Goal: Information Seeking & Learning: Find specific fact

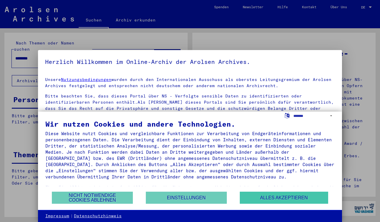
click at [275, 193] on button "Alles akzeptieren" at bounding box center [284, 198] width 88 height 12
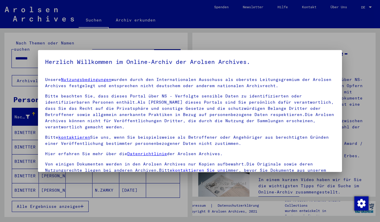
click at [325, 40] on div at bounding box center [190, 111] width 380 height 222
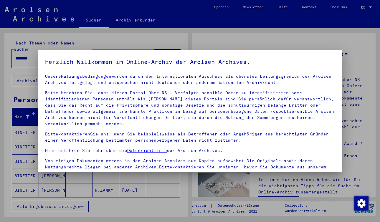
click at [364, 7] on div at bounding box center [190, 111] width 380 height 222
click at [194, 29] on div at bounding box center [190, 111] width 380 height 222
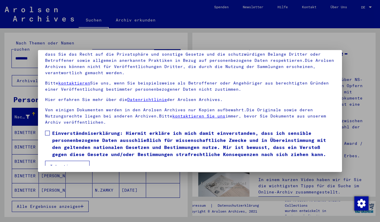
scroll to position [52, 0]
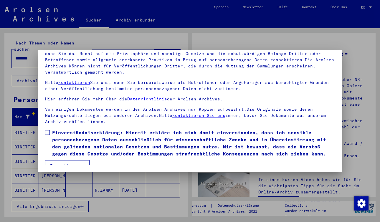
click at [47, 130] on span at bounding box center [47, 132] width 5 height 5
click at [73, 160] on button "Ich stimme zu" at bounding box center [67, 165] width 45 height 11
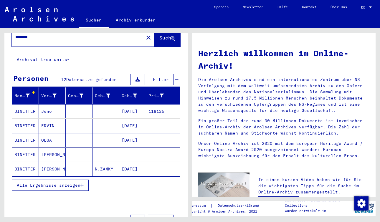
scroll to position [20, 0]
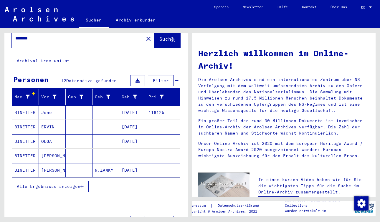
click at [111, 178] on div "Alle Ergebnisse anzeigen" at bounding box center [96, 186] width 168 height 17
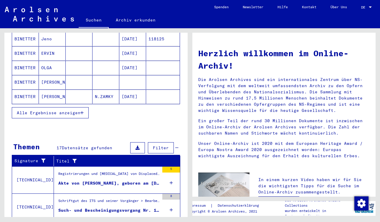
scroll to position [52, 0]
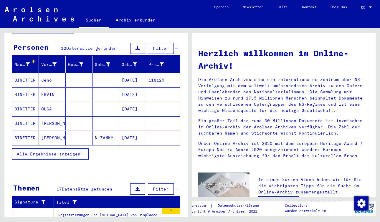
click at [69, 149] on button "Alle Ergebnisse anzeigen" at bounding box center [50, 154] width 77 height 11
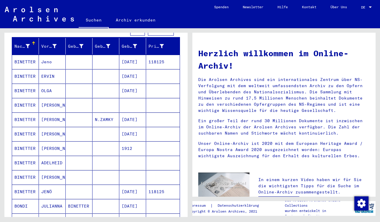
scroll to position [73, 0]
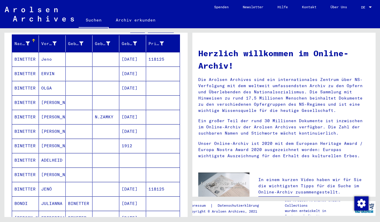
click at [47, 124] on mat-cell "[PERSON_NAME]" at bounding box center [52, 131] width 27 height 14
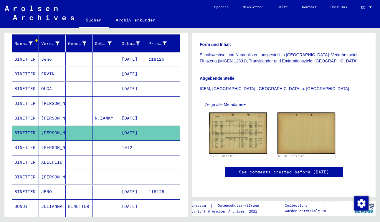
scroll to position [143, 0]
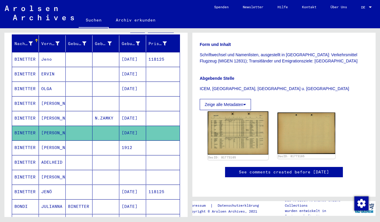
click at [236, 113] on img at bounding box center [238, 132] width 61 height 43
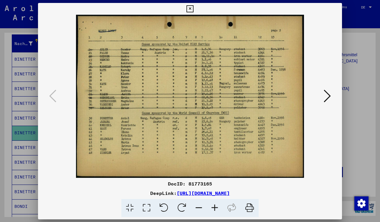
click at [236, 113] on img at bounding box center [190, 96] width 264 height 163
click at [216, 206] on icon at bounding box center [215, 208] width 16 height 18
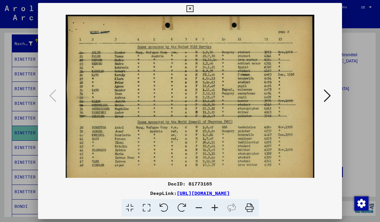
click at [216, 206] on icon at bounding box center [215, 208] width 16 height 18
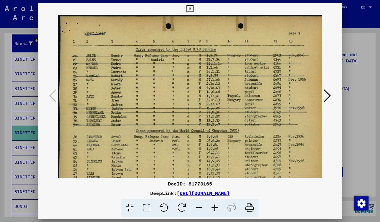
click at [190, 6] on icon at bounding box center [190, 8] width 7 height 7
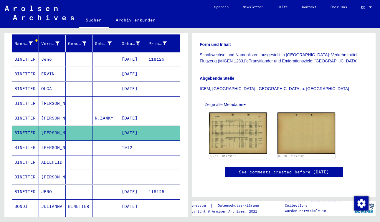
click at [48, 111] on mat-cell "[PERSON_NAME]" at bounding box center [52, 118] width 27 height 14
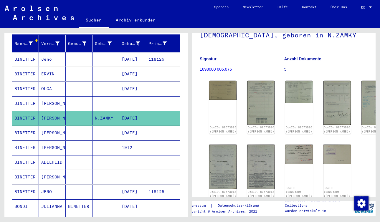
scroll to position [55, 0]
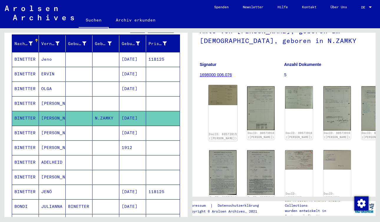
click at [214, 92] on img at bounding box center [223, 95] width 29 height 20
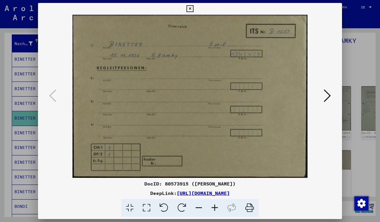
click at [189, 6] on icon at bounding box center [190, 8] width 7 height 7
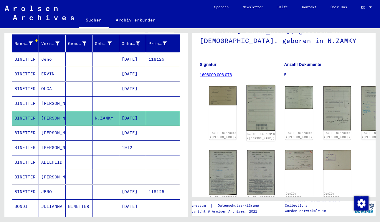
click at [247, 96] on img at bounding box center [261, 108] width 29 height 46
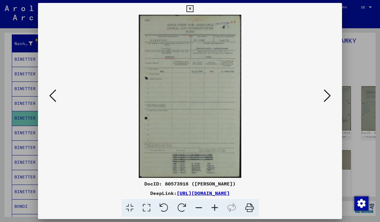
click at [212, 204] on icon at bounding box center [215, 208] width 16 height 18
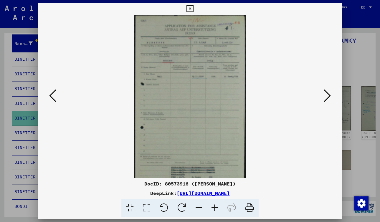
click at [212, 204] on icon at bounding box center [215, 208] width 16 height 18
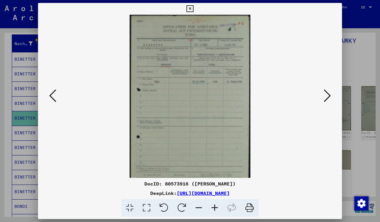
click at [212, 204] on icon at bounding box center [215, 208] width 16 height 18
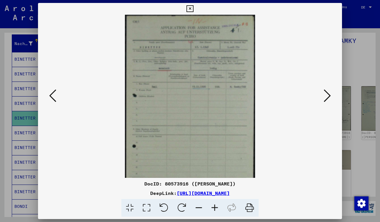
click at [212, 204] on icon at bounding box center [215, 208] width 16 height 18
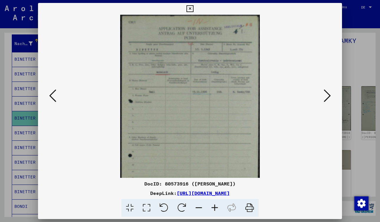
click at [212, 204] on icon at bounding box center [215, 208] width 16 height 18
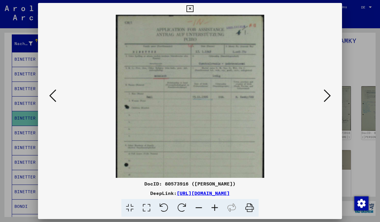
click at [212, 204] on icon at bounding box center [215, 208] width 16 height 18
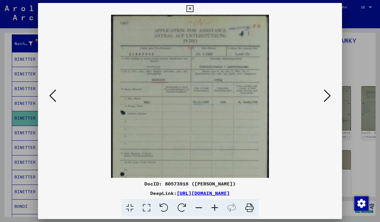
click at [212, 204] on icon at bounding box center [215, 208] width 16 height 18
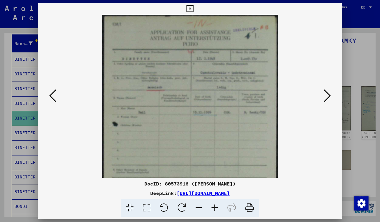
click at [212, 204] on icon at bounding box center [215, 208] width 16 height 18
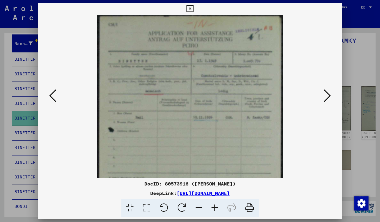
click at [212, 204] on icon at bounding box center [215, 208] width 16 height 18
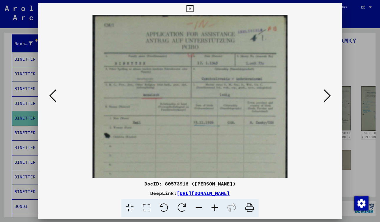
click at [190, 9] on icon at bounding box center [190, 8] width 7 height 7
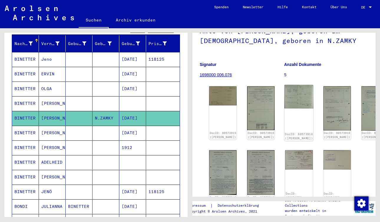
click at [285, 92] on img at bounding box center [299, 97] width 29 height 24
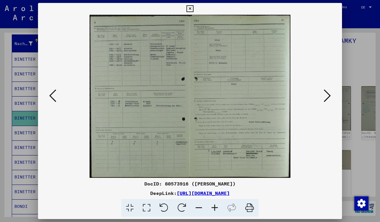
click at [213, 203] on icon at bounding box center [215, 208] width 16 height 18
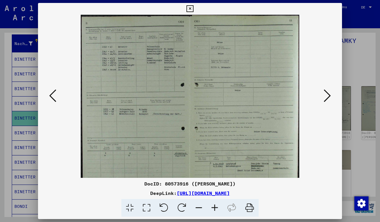
click at [213, 203] on icon at bounding box center [215, 208] width 16 height 18
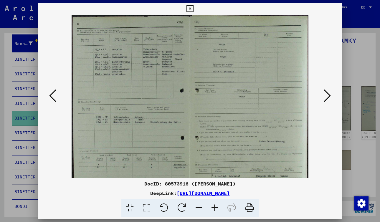
click at [213, 203] on icon at bounding box center [215, 208] width 16 height 18
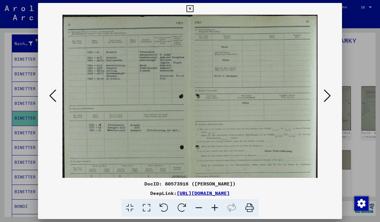
click at [213, 203] on icon at bounding box center [215, 208] width 16 height 18
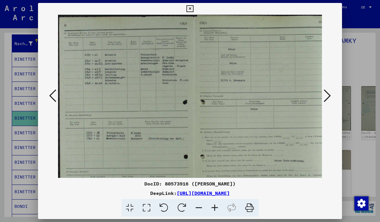
click at [213, 203] on icon at bounding box center [215, 208] width 16 height 18
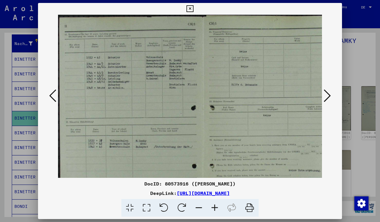
click at [189, 6] on icon at bounding box center [190, 8] width 7 height 7
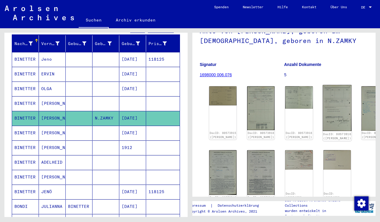
click at [323, 97] on img at bounding box center [337, 108] width 29 height 46
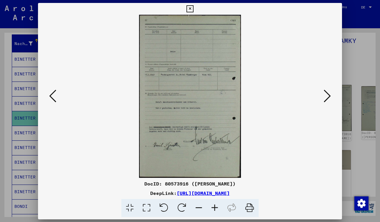
click at [299, 97] on img at bounding box center [190, 96] width 264 height 163
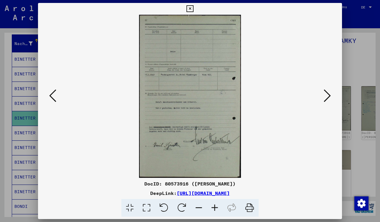
click at [214, 205] on icon at bounding box center [215, 208] width 16 height 18
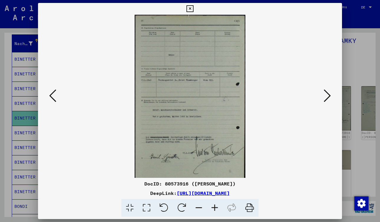
click at [214, 205] on icon at bounding box center [215, 208] width 16 height 18
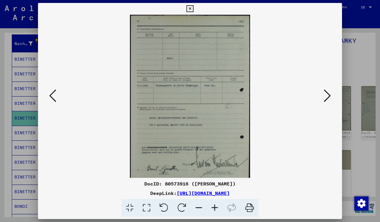
click at [214, 205] on icon at bounding box center [215, 208] width 16 height 18
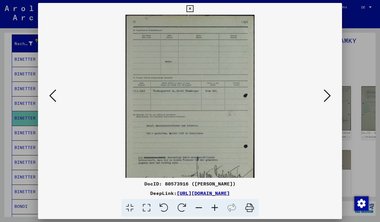
click at [214, 205] on icon at bounding box center [215, 208] width 16 height 18
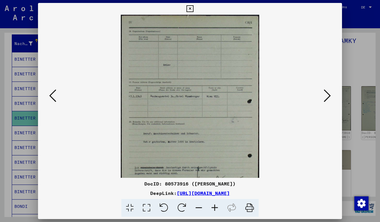
click at [214, 205] on icon at bounding box center [215, 208] width 16 height 18
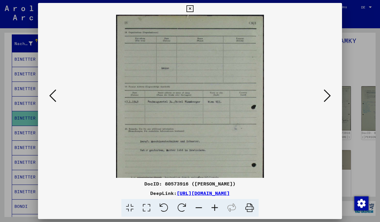
click at [190, 6] on icon at bounding box center [190, 8] width 7 height 7
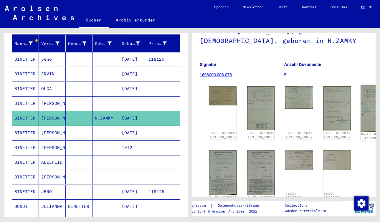
click at [361, 100] on img at bounding box center [375, 108] width 29 height 47
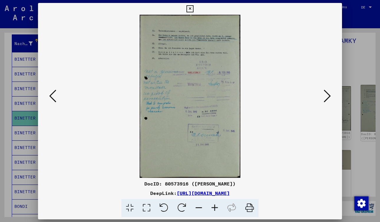
click at [324, 100] on icon at bounding box center [327, 96] width 7 height 14
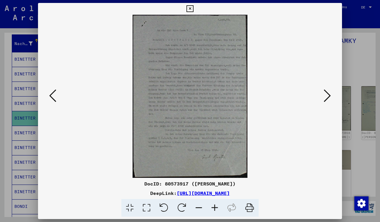
click at [51, 91] on icon at bounding box center [52, 96] width 7 height 14
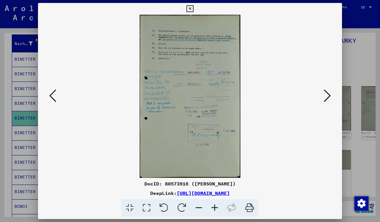
click at [214, 206] on icon at bounding box center [215, 208] width 16 height 18
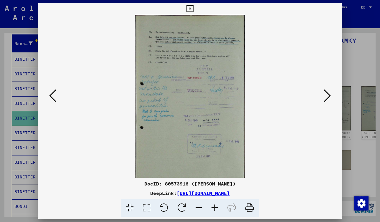
click at [214, 206] on icon at bounding box center [215, 208] width 16 height 18
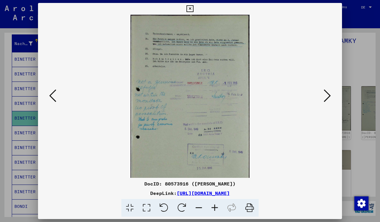
click at [214, 206] on icon at bounding box center [215, 208] width 16 height 18
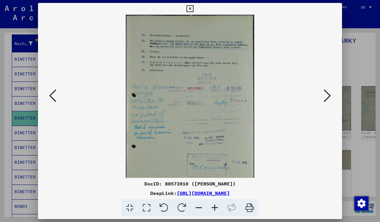
click at [214, 206] on icon at bounding box center [215, 208] width 16 height 18
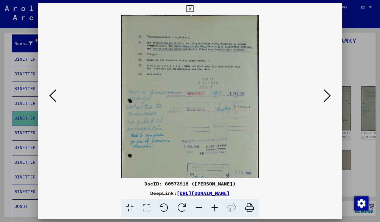
click at [214, 206] on icon at bounding box center [215, 208] width 16 height 18
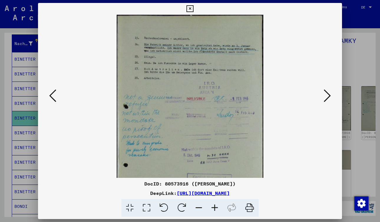
click at [214, 206] on icon at bounding box center [215, 208] width 16 height 18
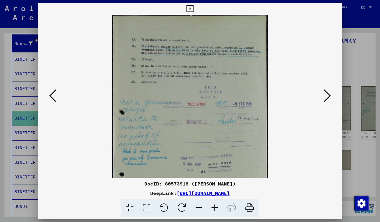
click at [214, 206] on icon at bounding box center [215, 208] width 16 height 18
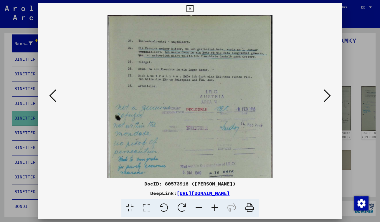
click at [214, 206] on icon at bounding box center [215, 208] width 16 height 18
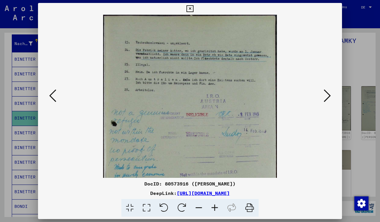
click at [214, 206] on icon at bounding box center [215, 208] width 16 height 18
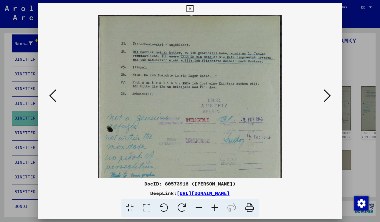
click at [214, 206] on icon at bounding box center [215, 208] width 16 height 18
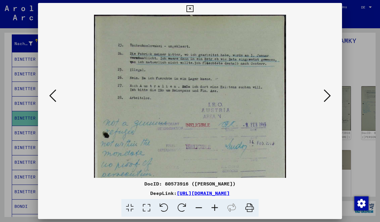
click at [214, 206] on icon at bounding box center [215, 208] width 16 height 18
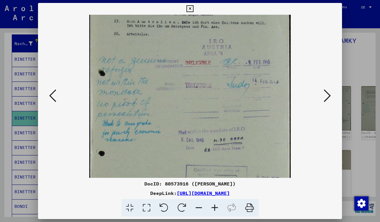
scroll to position [69, 0]
drag, startPoint x: 191, startPoint y: 122, endPoint x: 193, endPoint y: 54, distance: 68.7
click at [193, 54] on img at bounding box center [189, 108] width 201 height 325
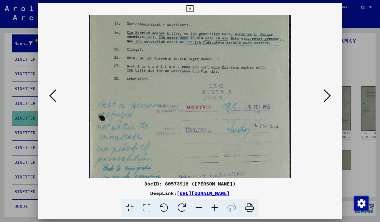
scroll to position [17, 0]
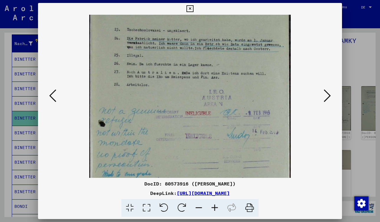
drag, startPoint x: 192, startPoint y: 94, endPoint x: 193, endPoint y: 116, distance: 21.6
click at [193, 116] on img at bounding box center [189, 160] width 201 height 325
click at [190, 8] on icon at bounding box center [190, 8] width 7 height 7
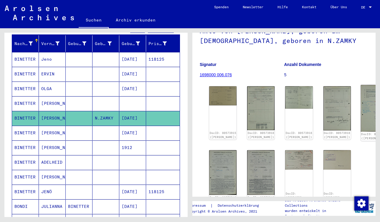
click at [361, 98] on img at bounding box center [375, 108] width 29 height 47
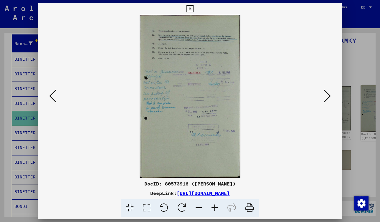
click at [324, 98] on icon at bounding box center [327, 96] width 7 height 14
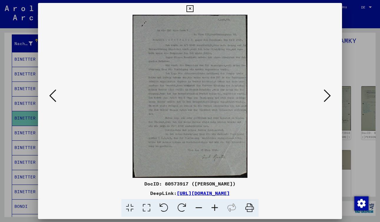
click at [213, 204] on icon at bounding box center [215, 208] width 16 height 18
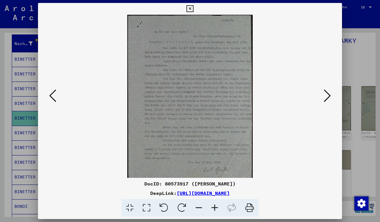
click at [213, 204] on icon at bounding box center [215, 208] width 16 height 18
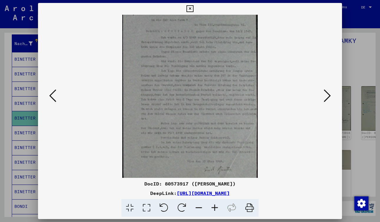
scroll to position [14, 0]
drag, startPoint x: 226, startPoint y: 118, endPoint x: 225, endPoint y: 105, distance: 13.3
click at [225, 105] on img at bounding box center [190, 97] width 136 height 193
click at [189, 6] on icon at bounding box center [190, 8] width 7 height 7
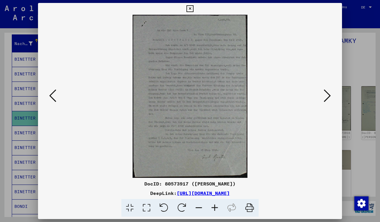
click at [351, 96] on div at bounding box center [190, 111] width 380 height 222
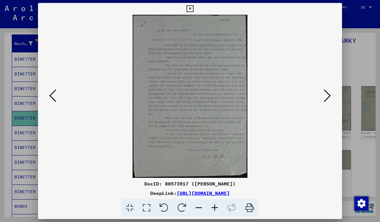
click at [189, 9] on icon at bounding box center [190, 8] width 7 height 7
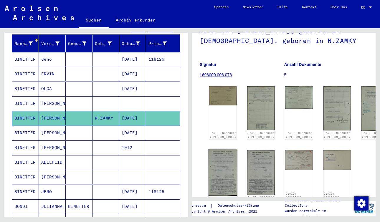
click at [213, 149] on img at bounding box center [223, 172] width 29 height 47
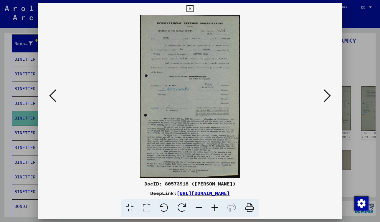
click at [213, 205] on icon at bounding box center [215, 208] width 16 height 18
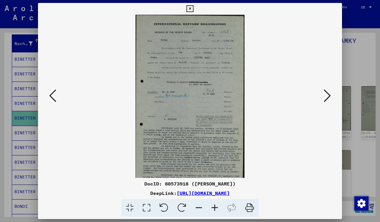
click at [213, 205] on icon at bounding box center [215, 208] width 16 height 18
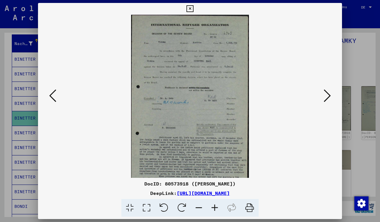
click at [213, 205] on icon at bounding box center [215, 208] width 16 height 18
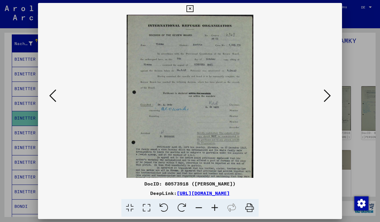
click at [213, 205] on icon at bounding box center [215, 208] width 16 height 18
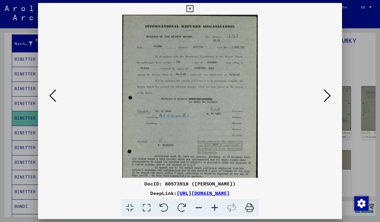
click at [213, 205] on icon at bounding box center [215, 208] width 16 height 18
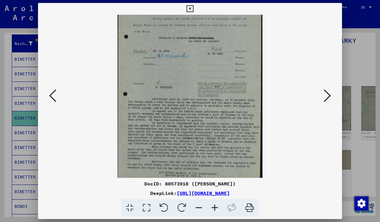
scroll to position [74, 0]
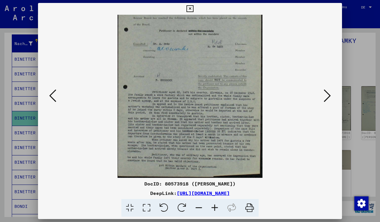
drag, startPoint x: 210, startPoint y: 127, endPoint x: 202, endPoint y: 29, distance: 98.5
click at [202, 29] on img at bounding box center [190, 59] width 145 height 237
click at [185, 79] on img at bounding box center [190, 59] width 145 height 237
click at [190, 6] on icon at bounding box center [190, 8] width 7 height 7
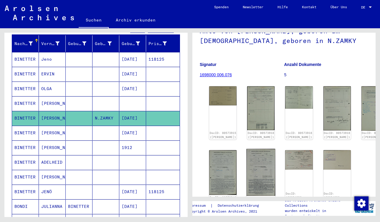
click at [247, 155] on img at bounding box center [261, 172] width 29 height 47
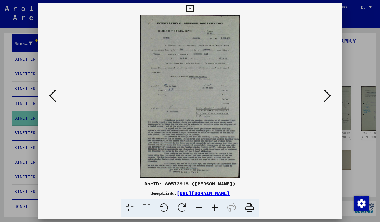
click at [189, 4] on button at bounding box center [190, 9] width 10 height 12
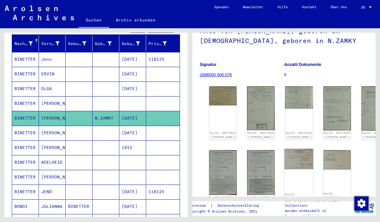
click at [285, 149] on img at bounding box center [299, 159] width 29 height 20
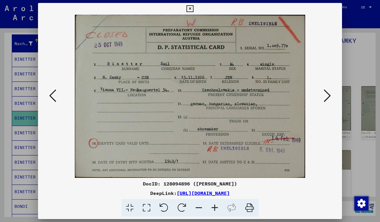
click at [188, 6] on icon at bounding box center [190, 8] width 7 height 7
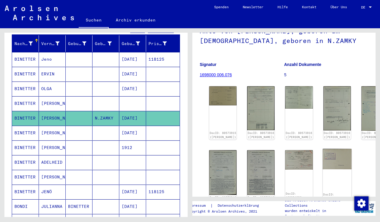
click at [323, 154] on div "DocID: 128094896 ([PERSON_NAME])" at bounding box center [337, 177] width 29 height 57
click at [323, 149] on img at bounding box center [337, 159] width 29 height 21
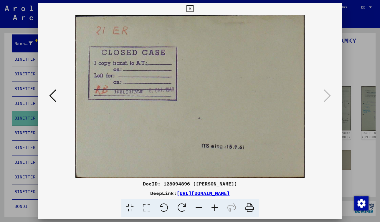
click at [189, 6] on icon at bounding box center [190, 8] width 7 height 7
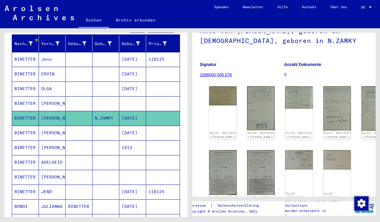
click at [48, 141] on mat-cell "[PERSON_NAME]" at bounding box center [52, 148] width 27 height 14
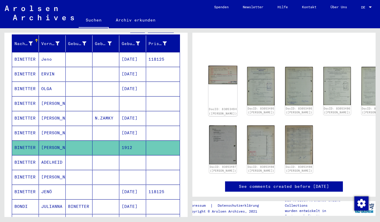
click at [218, 72] on img at bounding box center [223, 75] width 29 height 19
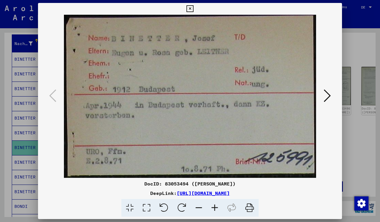
click at [190, 7] on icon at bounding box center [190, 8] width 7 height 7
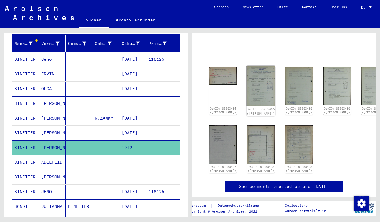
click at [247, 76] on img at bounding box center [261, 86] width 29 height 40
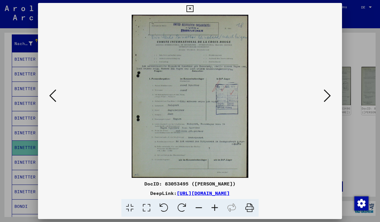
click at [214, 202] on icon at bounding box center [215, 208] width 16 height 18
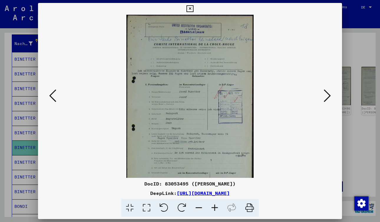
click at [214, 202] on icon at bounding box center [215, 208] width 16 height 18
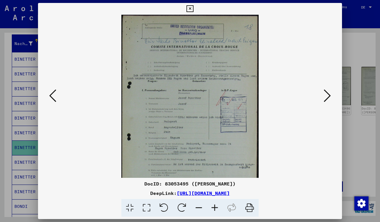
click at [214, 202] on icon at bounding box center [215, 208] width 16 height 18
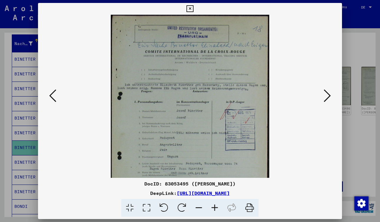
click at [214, 202] on icon at bounding box center [215, 208] width 16 height 18
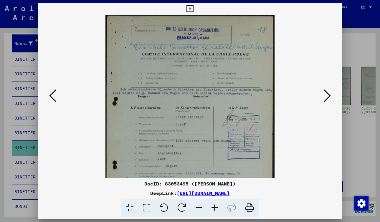
click at [214, 202] on icon at bounding box center [215, 208] width 16 height 18
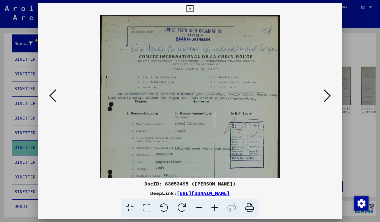
click at [214, 202] on icon at bounding box center [215, 208] width 16 height 18
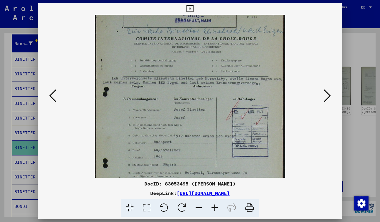
scroll to position [15, 0]
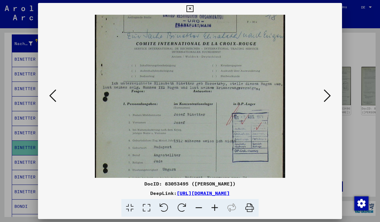
drag, startPoint x: 204, startPoint y: 145, endPoint x: 183, endPoint y: 111, distance: 39.9
click at [183, 111] on img at bounding box center [190, 132] width 190 height 266
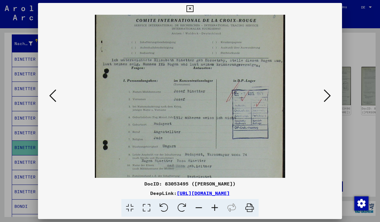
scroll to position [28, 0]
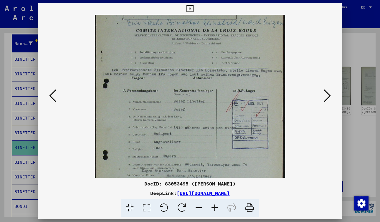
drag, startPoint x: 223, startPoint y: 125, endPoint x: 212, endPoint y: 63, distance: 63.2
click at [212, 63] on img at bounding box center [190, 119] width 190 height 266
click at [329, 97] on icon at bounding box center [327, 96] width 7 height 14
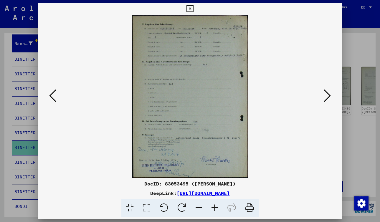
click at [213, 204] on icon at bounding box center [215, 208] width 16 height 18
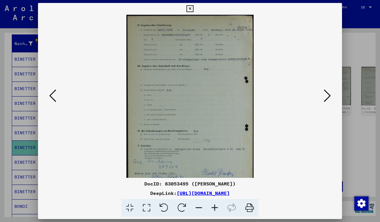
click at [213, 204] on icon at bounding box center [215, 208] width 16 height 18
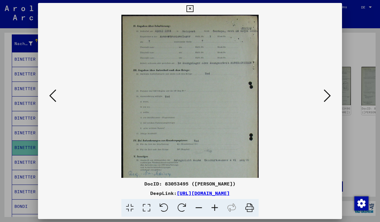
click at [213, 204] on icon at bounding box center [215, 208] width 16 height 18
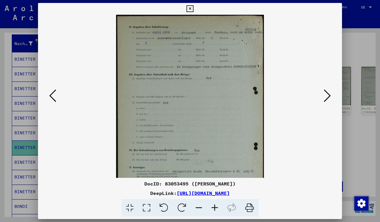
click at [213, 204] on icon at bounding box center [215, 208] width 16 height 18
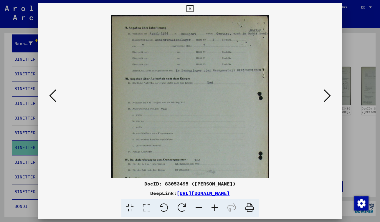
click at [213, 204] on icon at bounding box center [215, 208] width 16 height 18
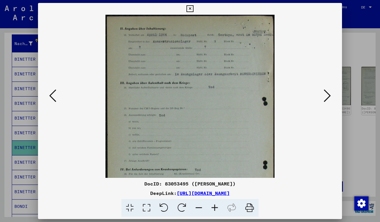
click at [213, 204] on icon at bounding box center [215, 208] width 16 height 18
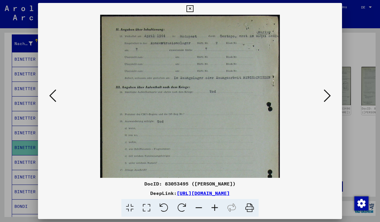
click at [213, 204] on icon at bounding box center [215, 208] width 16 height 18
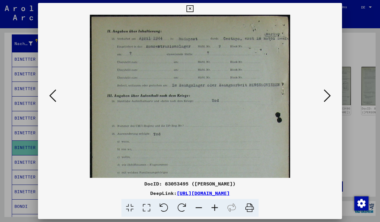
click at [213, 204] on icon at bounding box center [215, 208] width 16 height 18
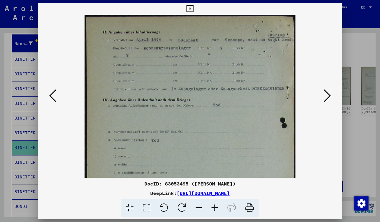
click at [213, 204] on icon at bounding box center [215, 208] width 16 height 18
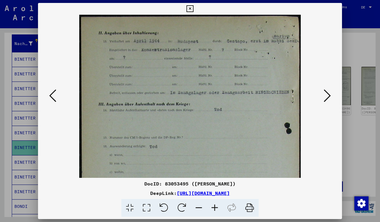
click at [213, 204] on icon at bounding box center [215, 208] width 16 height 18
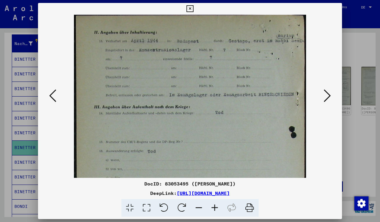
scroll to position [2, 0]
drag, startPoint x: 251, startPoint y: 97, endPoint x: 240, endPoint y: 95, distance: 11.3
click at [240, 95] on img at bounding box center [190, 175] width 232 height 325
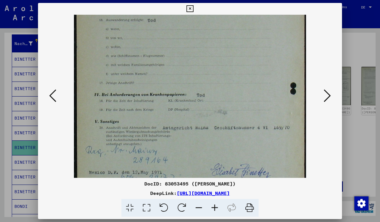
scroll to position [133, 0]
drag, startPoint x: 236, startPoint y: 104, endPoint x: 230, endPoint y: -27, distance: 131.3
click at [230, 0] on html "Suchen Archiv erkunden Spenden Newsletter Hilfe Kontakt Über Uns Suchen Archiv …" at bounding box center [190, 111] width 380 height 222
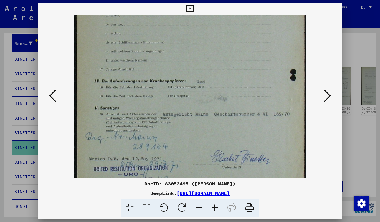
scroll to position [150, 0]
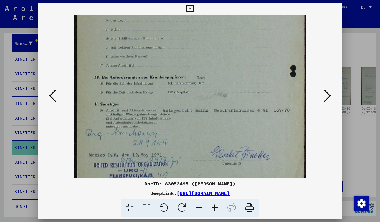
drag, startPoint x: 229, startPoint y: 30, endPoint x: 227, endPoint y: 13, distance: 17.3
click at [227, 13] on div "DocID: 83053495 ([PERSON_NAME]) DeepLink: [URL][DOMAIN_NAME]" at bounding box center [190, 110] width 304 height 214
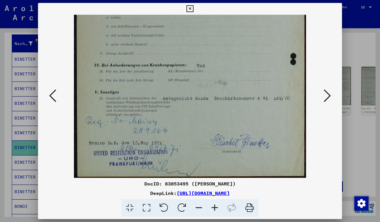
drag, startPoint x: 224, startPoint y: 92, endPoint x: 224, endPoint y: 68, distance: 23.6
click at [224, 68] on img at bounding box center [190, 15] width 232 height 325
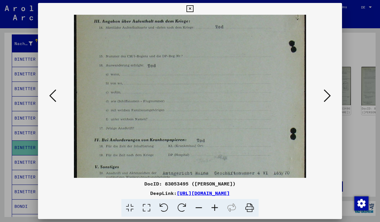
drag, startPoint x: 236, startPoint y: 64, endPoint x: 234, endPoint y: 141, distance: 77.2
click at [234, 141] on img at bounding box center [190, 89] width 232 height 325
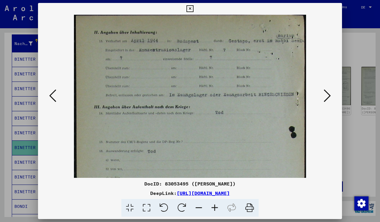
scroll to position [0, 0]
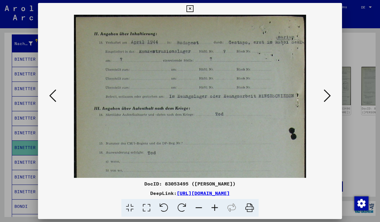
drag, startPoint x: 233, startPoint y: 52, endPoint x: 233, endPoint y: 144, distance: 91.4
click at [233, 144] on img at bounding box center [190, 177] width 232 height 325
drag, startPoint x: 232, startPoint y: 79, endPoint x: 227, endPoint y: 99, distance: 20.8
click at [227, 99] on img at bounding box center [190, 177] width 232 height 325
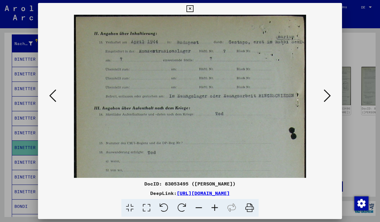
click at [52, 96] on icon at bounding box center [52, 96] width 7 height 14
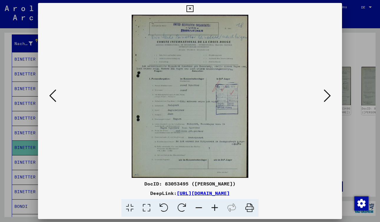
scroll to position [0, 0]
click at [213, 205] on icon at bounding box center [215, 208] width 16 height 18
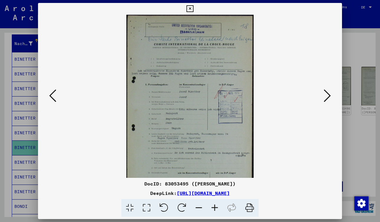
click at [213, 205] on icon at bounding box center [215, 208] width 16 height 18
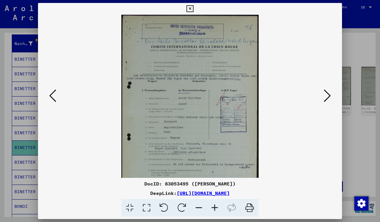
click at [213, 205] on icon at bounding box center [215, 208] width 16 height 18
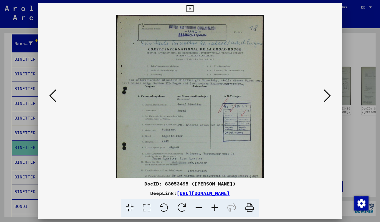
click at [213, 205] on icon at bounding box center [215, 208] width 16 height 18
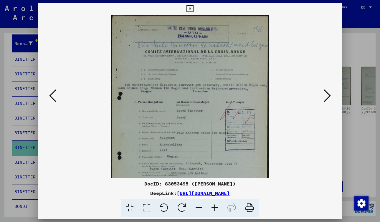
click at [213, 205] on icon at bounding box center [215, 208] width 16 height 18
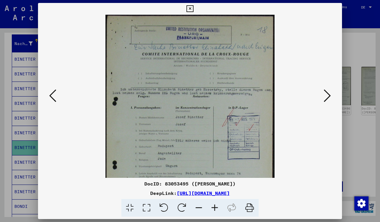
click at [213, 205] on icon at bounding box center [215, 208] width 16 height 18
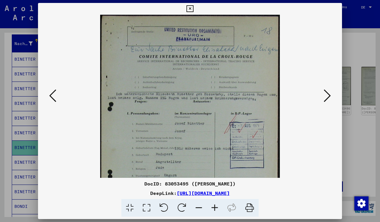
click at [213, 205] on icon at bounding box center [215, 208] width 16 height 18
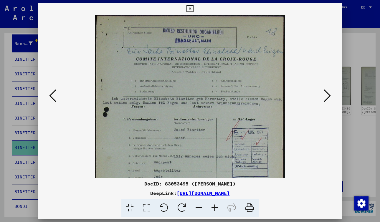
click at [214, 206] on icon at bounding box center [215, 208] width 16 height 18
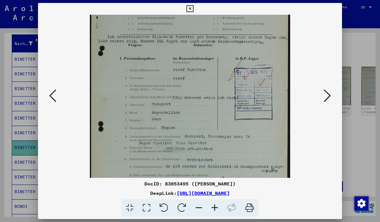
scroll to position [68, 0]
drag, startPoint x: 179, startPoint y: 149, endPoint x: 175, endPoint y: 82, distance: 67.6
click at [175, 82] on img at bounding box center [190, 87] width 201 height 281
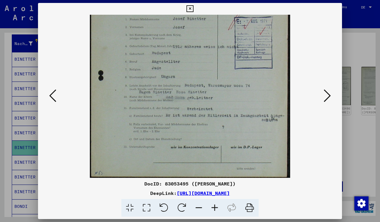
scroll to position [118, 0]
drag, startPoint x: 115, startPoint y: 149, endPoint x: 107, endPoint y: 98, distance: 52.0
click at [107, 98] on img at bounding box center [190, 37] width 201 height 281
drag, startPoint x: 193, startPoint y: 126, endPoint x: 196, endPoint y: 97, distance: 29.0
click at [196, 97] on img at bounding box center [190, 37] width 201 height 281
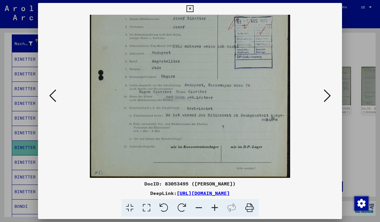
scroll to position [116, 0]
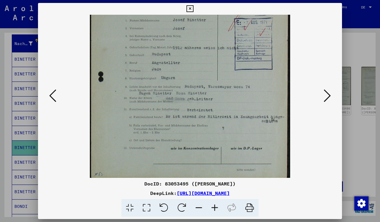
click at [328, 94] on icon at bounding box center [327, 96] width 7 height 14
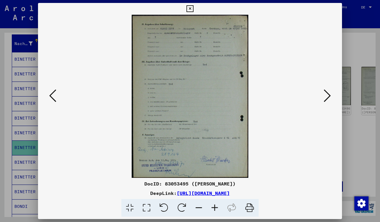
scroll to position [0, 0]
click at [216, 208] on icon at bounding box center [215, 208] width 16 height 18
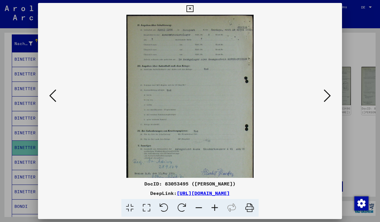
click at [216, 208] on icon at bounding box center [215, 208] width 16 height 18
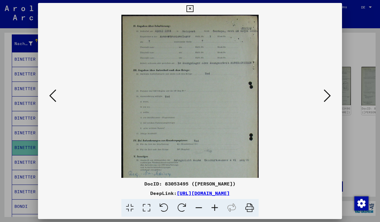
click at [216, 208] on icon at bounding box center [215, 208] width 16 height 18
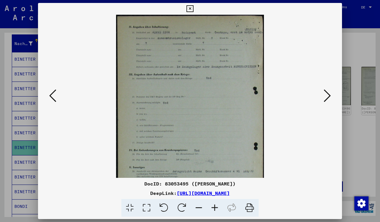
click at [216, 208] on icon at bounding box center [215, 208] width 16 height 18
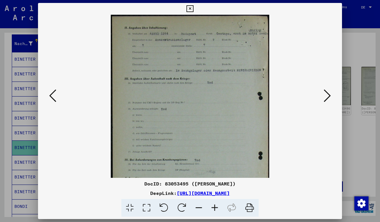
click at [216, 208] on icon at bounding box center [215, 208] width 16 height 18
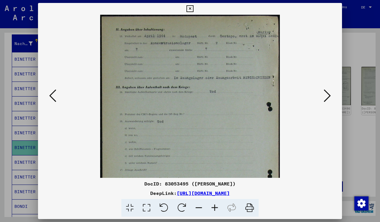
click at [216, 208] on icon at bounding box center [215, 208] width 16 height 18
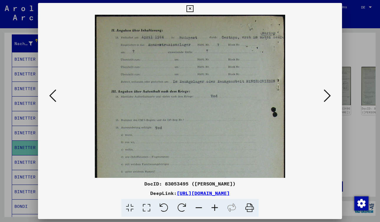
click at [216, 208] on icon at bounding box center [215, 208] width 16 height 18
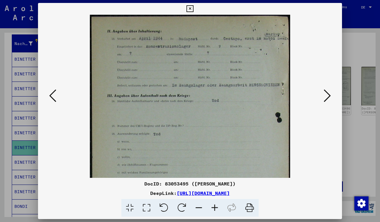
click at [216, 208] on icon at bounding box center [215, 208] width 16 height 18
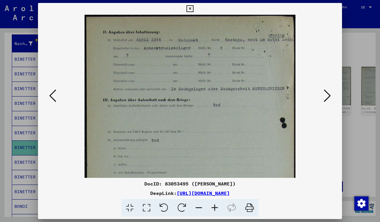
click at [216, 208] on icon at bounding box center [215, 208] width 16 height 18
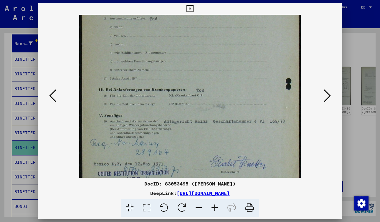
scroll to position [131, 0]
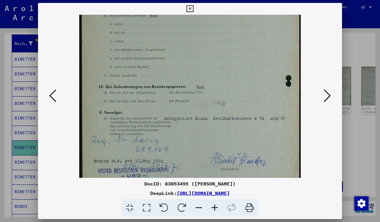
drag, startPoint x: 234, startPoint y: 148, endPoint x: 226, endPoint y: 17, distance: 131.1
click at [226, 17] on img at bounding box center [190, 39] width 222 height 311
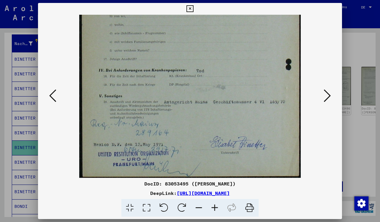
drag, startPoint x: 220, startPoint y: 120, endPoint x: 215, endPoint y: 94, distance: 25.9
click at [215, 94] on img at bounding box center [190, 22] width 222 height 311
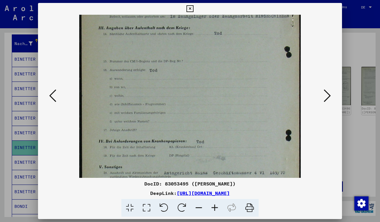
scroll to position [65, 0]
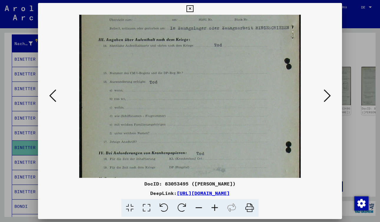
drag, startPoint x: 179, startPoint y: 70, endPoint x: 176, endPoint y: 152, distance: 82.9
click at [176, 152] on img at bounding box center [190, 105] width 222 height 311
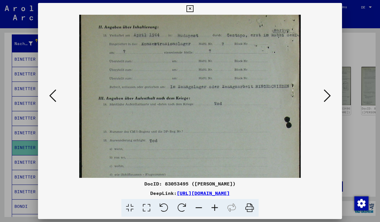
scroll to position [4, 0]
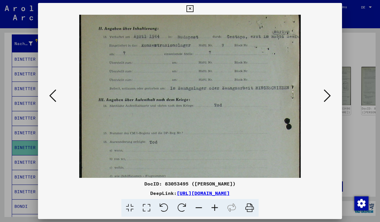
drag, startPoint x: 189, startPoint y: 69, endPoint x: 181, endPoint y: 129, distance: 60.7
click at [181, 129] on img at bounding box center [190, 165] width 222 height 311
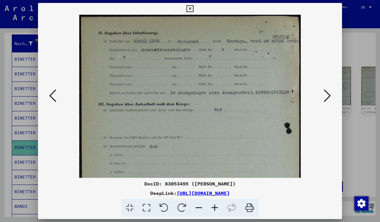
drag, startPoint x: 176, startPoint y: 71, endPoint x: 172, endPoint y: 104, distance: 33.3
click at [172, 104] on img at bounding box center [190, 170] width 222 height 311
click at [50, 93] on icon at bounding box center [52, 96] width 7 height 14
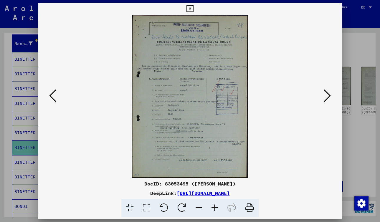
click at [215, 208] on icon at bounding box center [215, 208] width 16 height 18
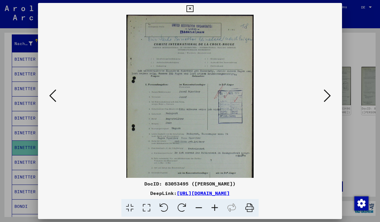
click at [215, 208] on icon at bounding box center [215, 208] width 16 height 18
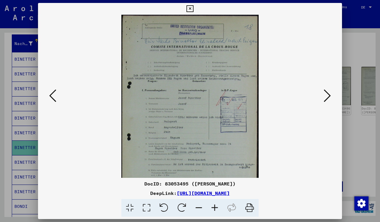
click at [215, 208] on icon at bounding box center [215, 208] width 16 height 18
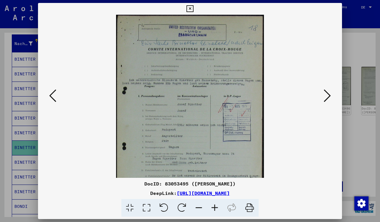
click at [215, 208] on icon at bounding box center [215, 208] width 16 height 18
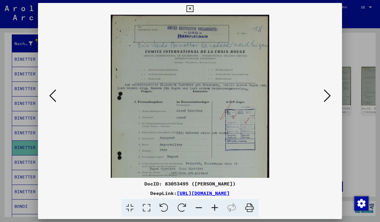
click at [215, 208] on icon at bounding box center [215, 208] width 16 height 18
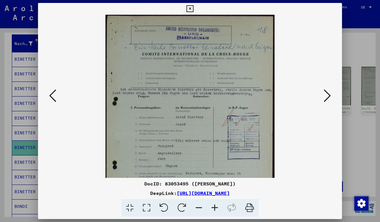
click at [215, 208] on icon at bounding box center [215, 208] width 16 height 18
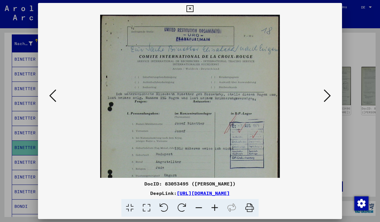
click at [215, 208] on icon at bounding box center [215, 208] width 16 height 18
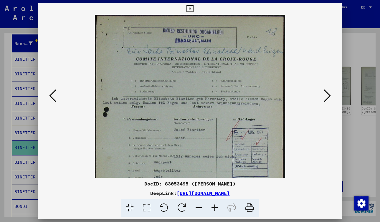
click at [215, 208] on icon at bounding box center [215, 208] width 16 height 18
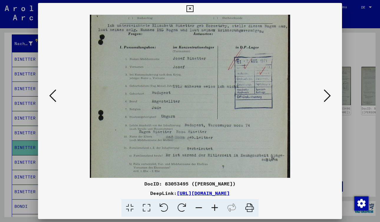
scroll to position [79, 0]
drag, startPoint x: 215, startPoint y: 142, endPoint x: 207, endPoint y: 63, distance: 79.4
click at [207, 63] on img at bounding box center [190, 76] width 201 height 281
click at [9, 125] on div at bounding box center [190, 111] width 380 height 222
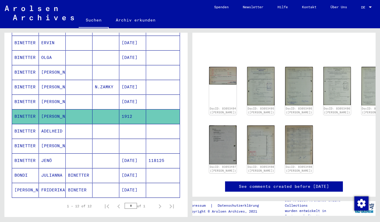
scroll to position [106, 0]
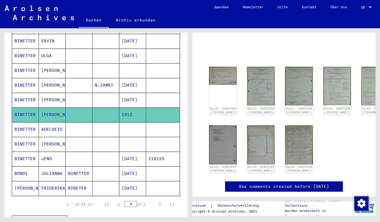
click at [30, 152] on mat-cell "BINETTER" at bounding box center [25, 159] width 27 height 14
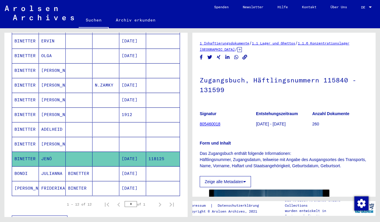
click at [30, 152] on mat-cell "BINETTER" at bounding box center [25, 159] width 27 height 14
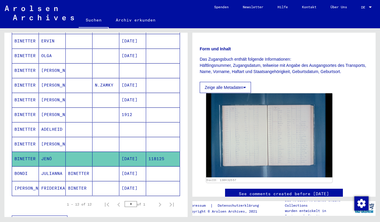
scroll to position [96, 0]
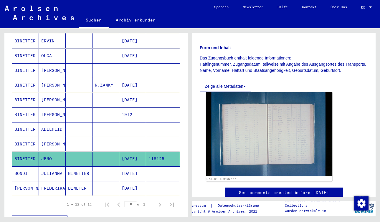
click at [236, 139] on img at bounding box center [269, 134] width 126 height 84
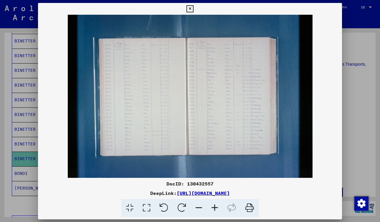
click at [236, 139] on img at bounding box center [190, 96] width 304 height 163
click at [215, 205] on icon at bounding box center [215, 208] width 16 height 18
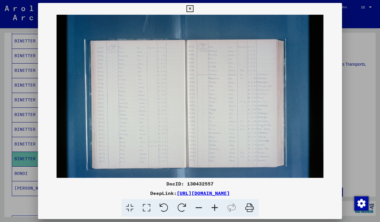
click at [215, 205] on icon at bounding box center [215, 208] width 16 height 18
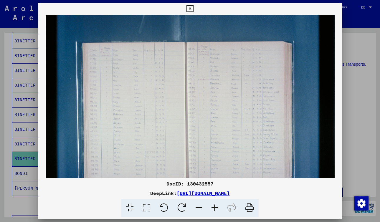
click at [215, 205] on icon at bounding box center [215, 208] width 16 height 18
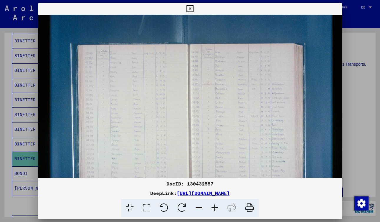
click at [215, 205] on icon at bounding box center [215, 208] width 16 height 18
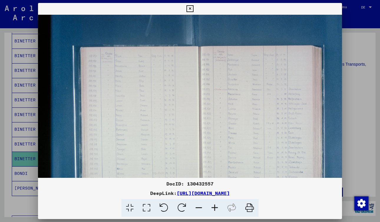
click at [215, 205] on icon at bounding box center [215, 208] width 16 height 18
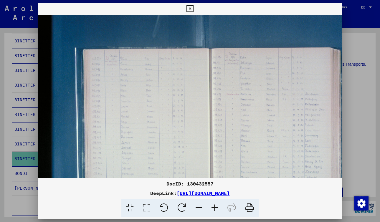
click at [215, 205] on icon at bounding box center [215, 208] width 16 height 18
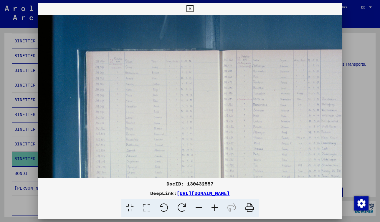
click at [215, 205] on icon at bounding box center [215, 208] width 16 height 18
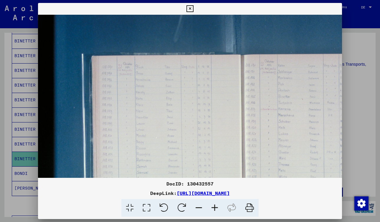
click at [215, 205] on icon at bounding box center [215, 208] width 16 height 18
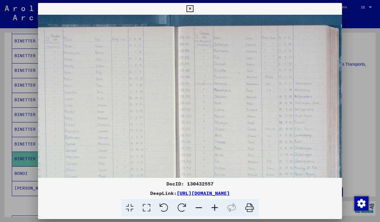
scroll to position [30, 77]
drag, startPoint x: 185, startPoint y: 120, endPoint x: 108, endPoint y: 90, distance: 83.0
click at [108, 90] on img at bounding box center [183, 132] width 444 height 296
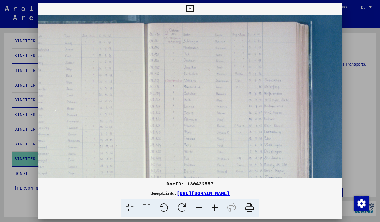
scroll to position [34, 108]
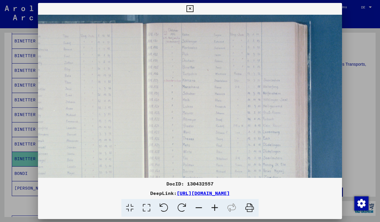
drag, startPoint x: 239, startPoint y: 70, endPoint x: 208, endPoint y: 67, distance: 31.4
click at [208, 67] on img at bounding box center [152, 129] width 444 height 296
click at [215, 206] on icon at bounding box center [215, 208] width 16 height 18
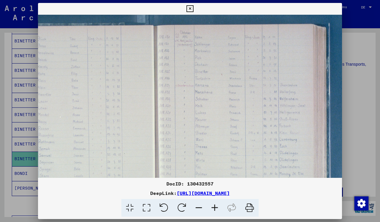
click at [215, 206] on icon at bounding box center [215, 208] width 16 height 18
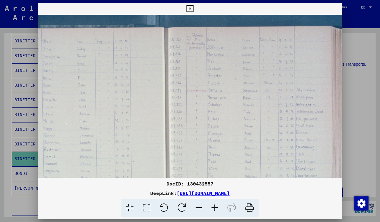
click at [215, 206] on icon at bounding box center [215, 208] width 16 height 18
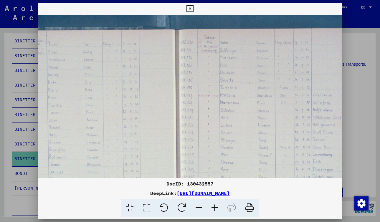
click at [215, 206] on icon at bounding box center [215, 208] width 16 height 18
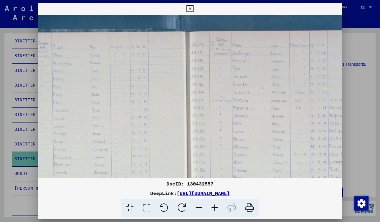
click at [215, 206] on icon at bounding box center [215, 208] width 16 height 18
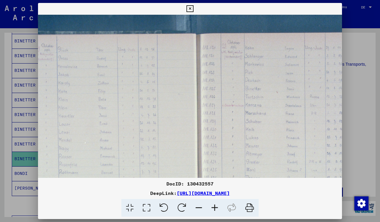
click at [215, 206] on icon at bounding box center [215, 208] width 16 height 18
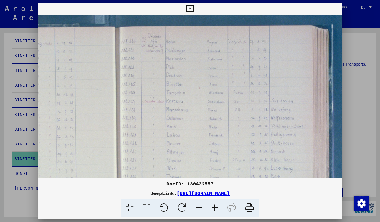
scroll to position [42, 202]
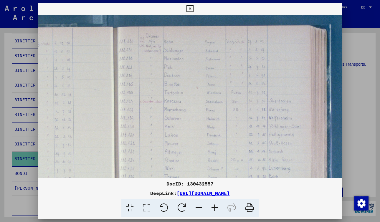
drag, startPoint x: 296, startPoint y: 117, endPoint x: 202, endPoint y: 108, distance: 94.2
click at [202, 108] on img at bounding box center [124, 164] width 577 height 384
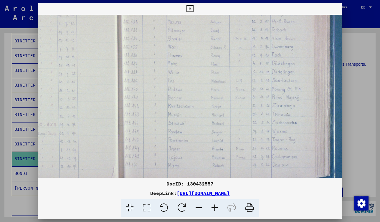
drag, startPoint x: 195, startPoint y: 117, endPoint x: 198, endPoint y: -4, distance: 121.8
click at [198, 0] on html "Suchen Archiv erkunden Spenden Newsletter Hilfe Kontakt Über Uns Suchen Archiv …" at bounding box center [190, 111] width 380 height 222
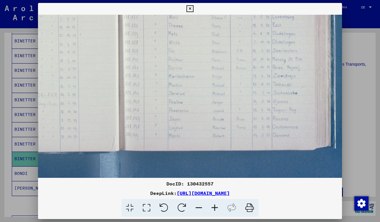
scroll to position [194, 199]
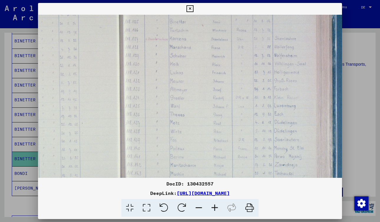
drag, startPoint x: 203, startPoint y: 129, endPoint x: 204, endPoint y: 200, distance: 70.8
click at [204, 200] on div "DocID: 130432557 DeepLink: [URL][DOMAIN_NAME]" at bounding box center [190, 110] width 304 height 214
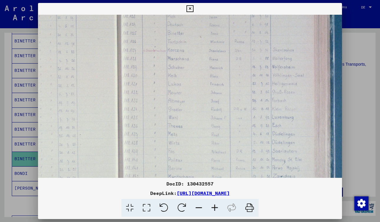
click at [190, 5] on button at bounding box center [190, 9] width 10 height 12
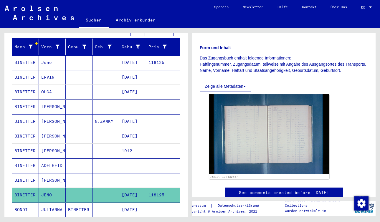
scroll to position [71, 0]
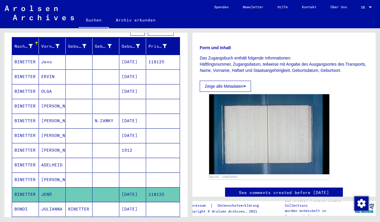
click at [55, 158] on mat-cell "ADELHEID" at bounding box center [52, 165] width 27 height 14
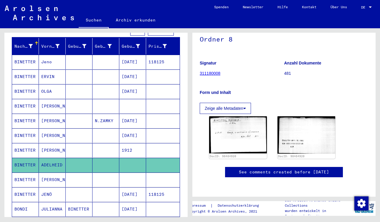
scroll to position [68, 0]
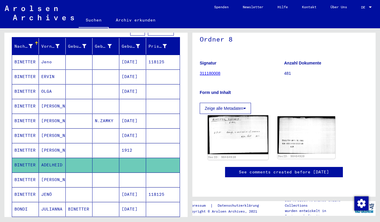
click at [248, 116] on img at bounding box center [238, 135] width 61 height 39
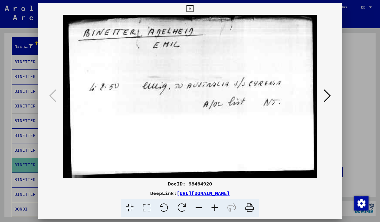
click at [328, 94] on icon at bounding box center [327, 96] width 7 height 14
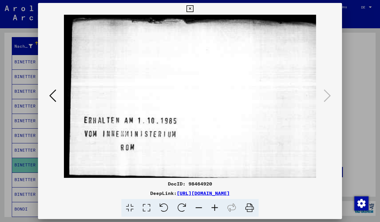
click at [190, 6] on icon at bounding box center [190, 8] width 7 height 7
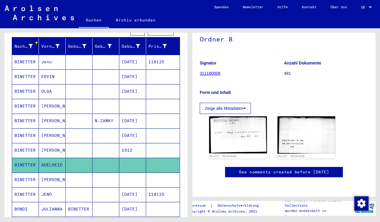
click at [62, 114] on mat-cell "[PERSON_NAME]" at bounding box center [52, 121] width 27 height 14
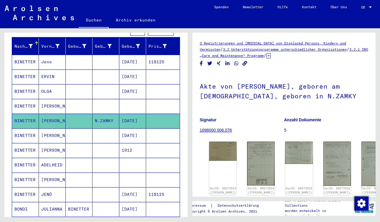
click at [58, 173] on mat-cell "[PERSON_NAME]" at bounding box center [52, 180] width 27 height 14
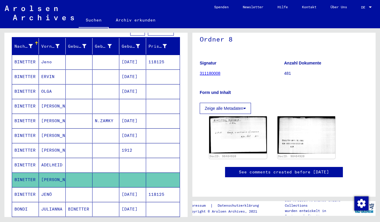
scroll to position [39, 0]
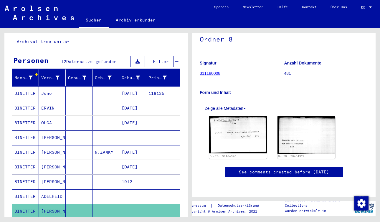
click at [45, 86] on mat-cell "Jeno" at bounding box center [52, 93] width 27 height 14
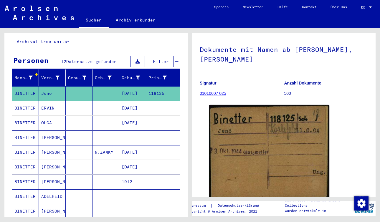
scroll to position [34, 0]
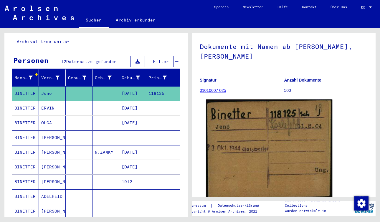
click at [281, 141] on img at bounding box center [269, 150] width 126 height 100
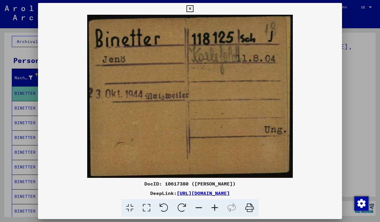
click at [2, 154] on div at bounding box center [190, 111] width 380 height 222
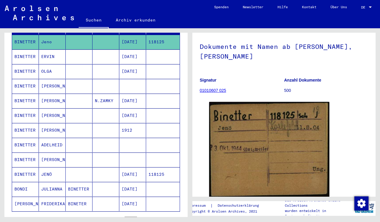
scroll to position [95, 0]
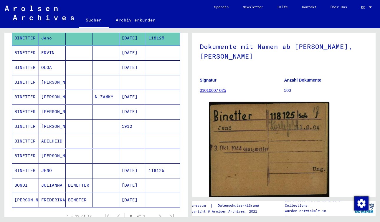
click at [85, 164] on mat-cell at bounding box center [79, 171] width 27 height 14
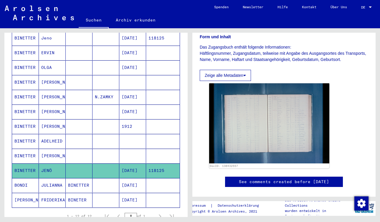
scroll to position [103, 0]
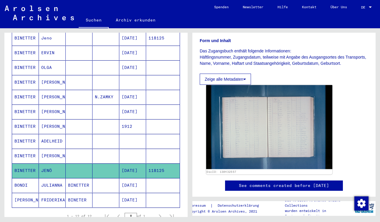
click at [261, 126] on img at bounding box center [269, 127] width 126 height 84
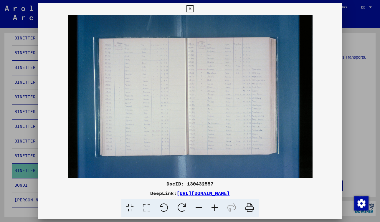
click at [261, 126] on img at bounding box center [190, 96] width 304 height 163
click at [214, 205] on icon at bounding box center [215, 208] width 16 height 18
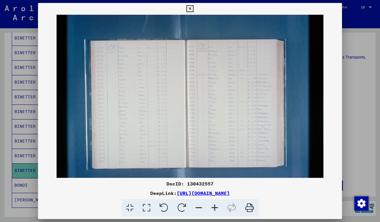
click at [214, 205] on icon at bounding box center [215, 208] width 16 height 18
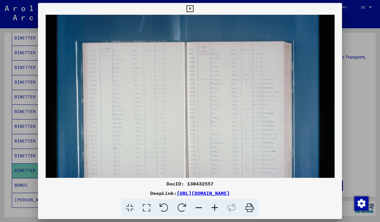
click at [214, 205] on icon at bounding box center [215, 208] width 16 height 18
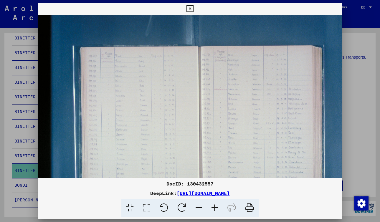
click at [214, 205] on icon at bounding box center [215, 208] width 16 height 18
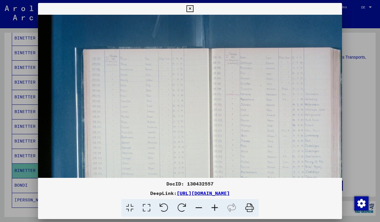
click at [214, 205] on icon at bounding box center [215, 208] width 16 height 18
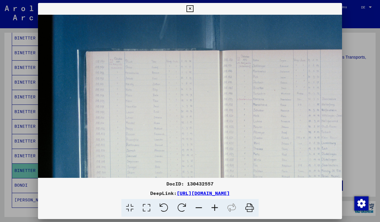
click at [214, 205] on icon at bounding box center [215, 208] width 16 height 18
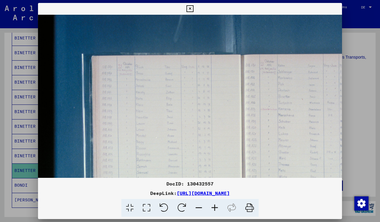
click at [214, 205] on icon at bounding box center [215, 208] width 16 height 18
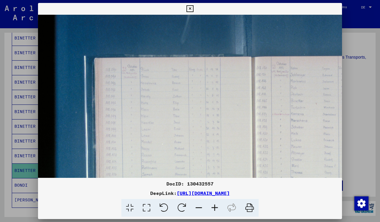
click at [214, 205] on icon at bounding box center [215, 208] width 16 height 18
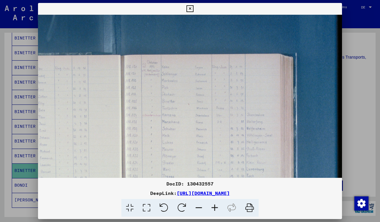
drag, startPoint x: 307, startPoint y: 115, endPoint x: 165, endPoint y: 111, distance: 141.6
click at [165, 111] on img at bounding box center [130, 166] width 466 height 311
click at [215, 207] on icon at bounding box center [215, 208] width 16 height 18
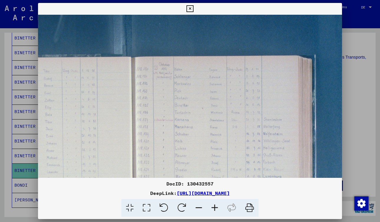
click at [215, 207] on icon at bounding box center [215, 208] width 16 height 18
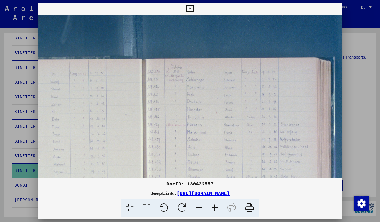
click at [215, 207] on icon at bounding box center [215, 208] width 16 height 18
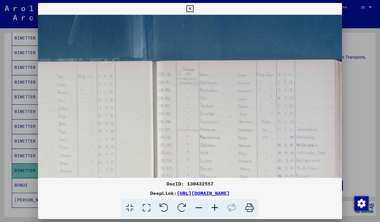
click at [215, 207] on icon at bounding box center [215, 208] width 16 height 18
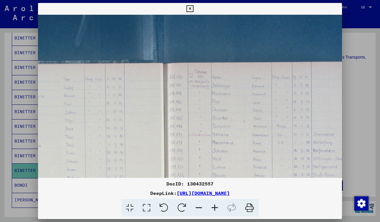
click at [215, 207] on icon at bounding box center [215, 208] width 16 height 18
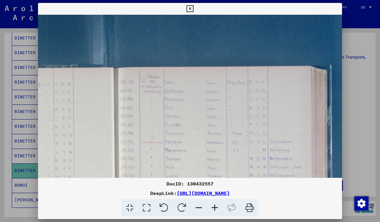
scroll to position [1, 201]
drag, startPoint x: 68, startPoint y: 103, endPoint x: 51, endPoint y: 106, distance: 17.6
click at [51, 106] on img at bounding box center [125, 205] width 577 height 384
click at [216, 205] on icon at bounding box center [215, 208] width 16 height 18
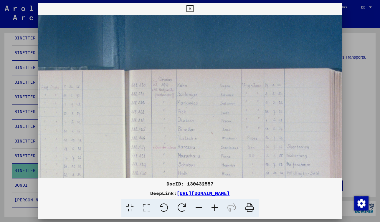
click at [216, 205] on icon at bounding box center [215, 208] width 16 height 18
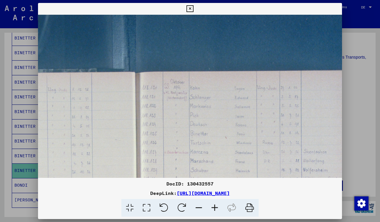
click at [216, 205] on icon at bounding box center [215, 208] width 16 height 18
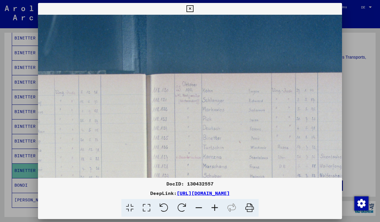
click at [216, 205] on icon at bounding box center [215, 208] width 16 height 18
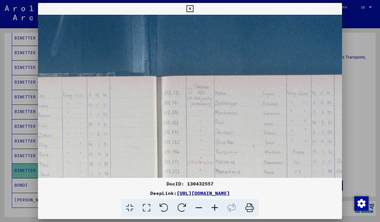
click at [216, 205] on icon at bounding box center [215, 208] width 16 height 18
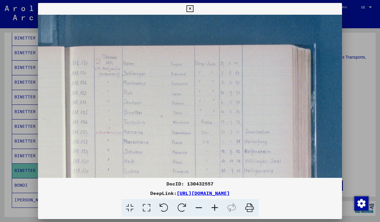
drag, startPoint x: 266, startPoint y: 117, endPoint x: 174, endPoint y: 86, distance: 97.7
click at [174, 86] on img at bounding box center [77, 204] width 665 height 443
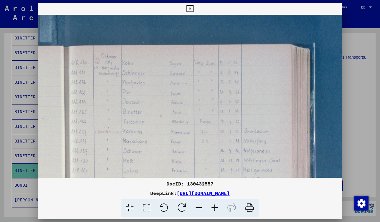
click at [191, 6] on icon at bounding box center [190, 8] width 7 height 7
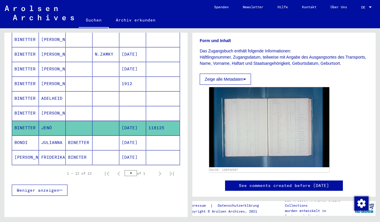
scroll to position [0, 0]
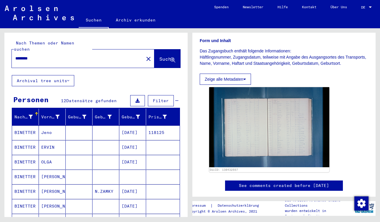
click at [16, 55] on input "********" at bounding box center [77, 58] width 125 height 6
click at [160, 50] on button "Suche" at bounding box center [167, 59] width 26 height 18
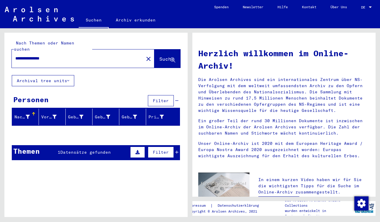
click at [35, 55] on input "**********" at bounding box center [75, 58] width 121 height 6
type input "**********"
click at [145, 55] on mat-icon "close" at bounding box center [148, 58] width 7 height 7
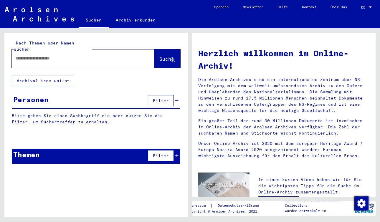
click at [145, 19] on link "Archiv erkunden" at bounding box center [136, 20] width 54 height 14
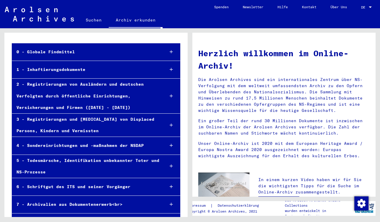
scroll to position [50, 0]
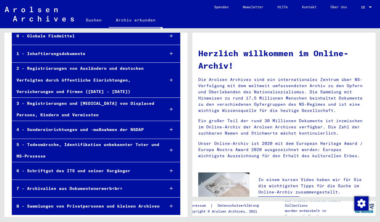
click at [133, 142] on div "5 - Todesmärsche, Identifikation unbekannter Toter und NS-Prozesse" at bounding box center [86, 150] width 148 height 23
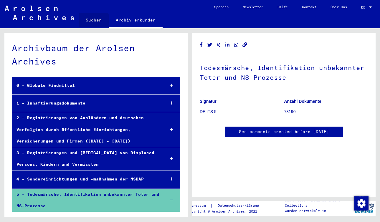
click at [93, 21] on link "Suchen" at bounding box center [94, 20] width 30 height 14
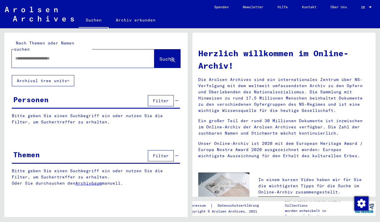
click at [79, 55] on input "text" at bounding box center [75, 58] width 121 height 6
type input "*****"
click at [161, 56] on span "Suche" at bounding box center [166, 59] width 15 height 6
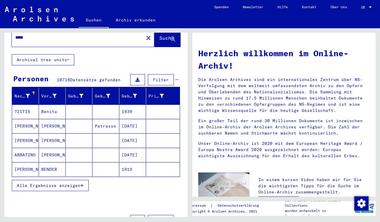
scroll to position [41, 0]
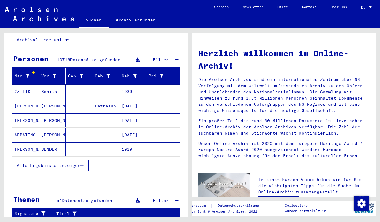
click at [78, 160] on button "Alle Ergebnisse anzeigen" at bounding box center [50, 165] width 77 height 11
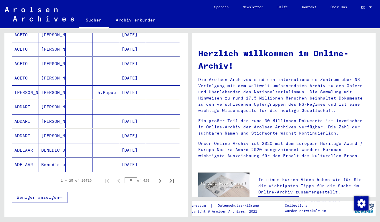
scroll to position [328, 0]
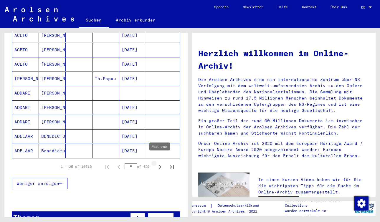
click at [162, 163] on icon "Next page" at bounding box center [160, 167] width 8 height 8
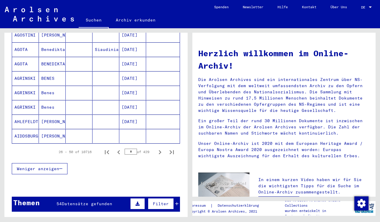
scroll to position [351, 0]
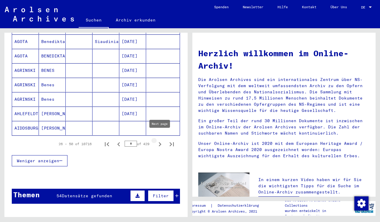
click at [159, 140] on icon "Next page" at bounding box center [160, 144] width 8 height 8
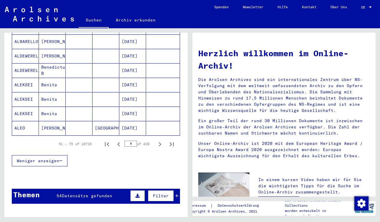
click at [159, 140] on icon "Next page" at bounding box center [160, 144] width 8 height 8
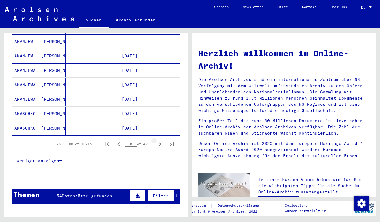
click at [159, 140] on icon "Next page" at bounding box center [160, 144] width 8 height 8
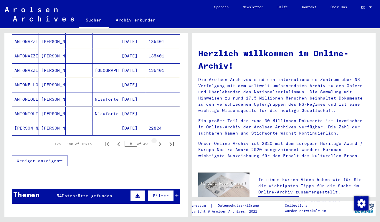
click at [159, 140] on icon "Next page" at bounding box center [160, 144] width 8 height 8
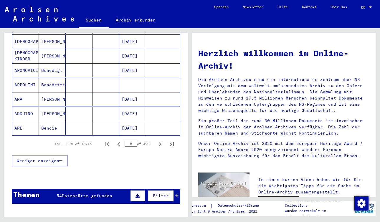
click at [159, 140] on icon "Next page" at bounding box center [160, 144] width 8 height 8
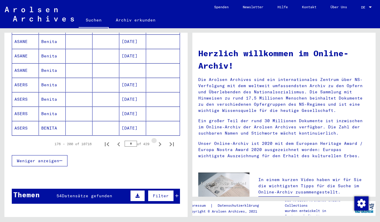
click at [159, 140] on icon "Next page" at bounding box center [160, 144] width 8 height 8
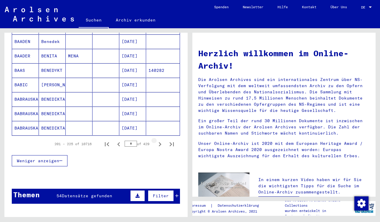
click at [159, 140] on icon "Next page" at bounding box center [160, 144] width 8 height 8
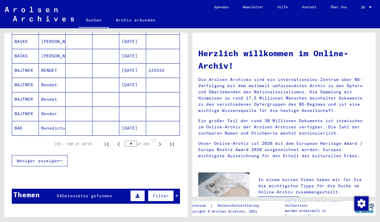
click at [159, 140] on icon "Next page" at bounding box center [160, 144] width 8 height 8
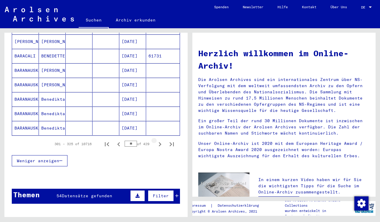
click at [159, 140] on icon "Next page" at bounding box center [160, 144] width 8 height 8
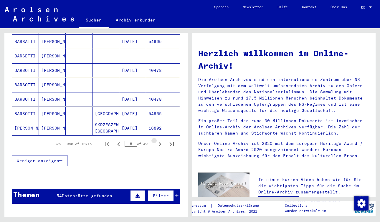
click at [159, 140] on icon "Next page" at bounding box center [160, 144] width 8 height 8
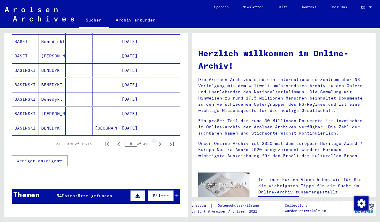
click at [159, 140] on icon "Next page" at bounding box center [160, 144] width 8 height 8
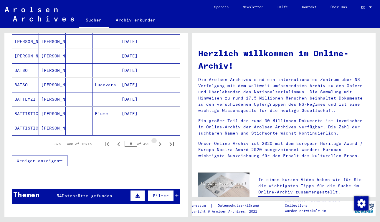
click at [159, 140] on icon "Next page" at bounding box center [160, 144] width 8 height 8
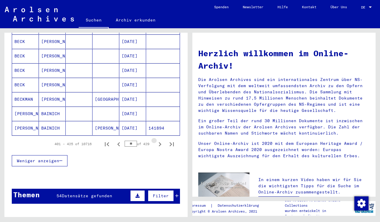
click at [159, 140] on icon "Next page" at bounding box center [160, 144] width 8 height 8
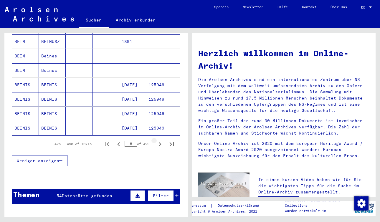
click at [159, 140] on icon "Next page" at bounding box center [160, 144] width 8 height 8
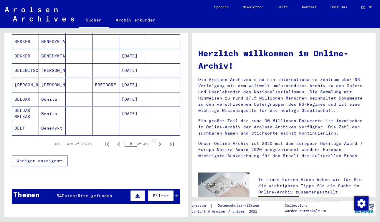
click at [159, 140] on icon "Next page" at bounding box center [160, 144] width 8 height 8
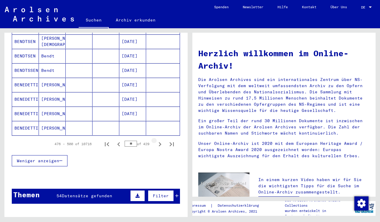
click at [159, 140] on icon "Next page" at bounding box center [160, 144] width 8 height 8
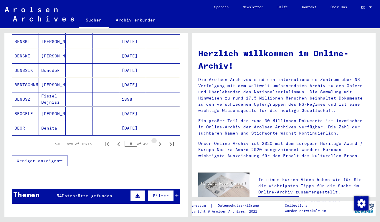
click at [159, 140] on icon "Next page" at bounding box center [160, 144] width 8 height 8
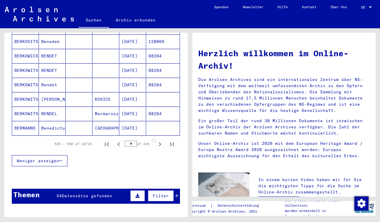
click at [159, 140] on icon "Next page" at bounding box center [160, 144] width 8 height 8
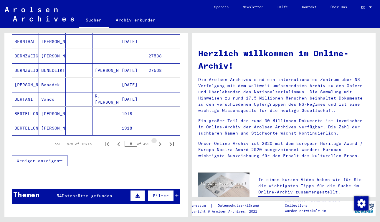
click at [159, 140] on icon "Next page" at bounding box center [160, 144] width 8 height 8
type input "**"
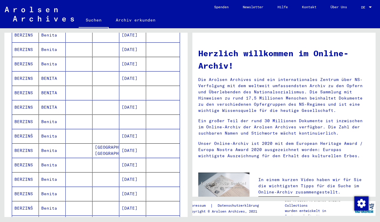
scroll to position [0, 0]
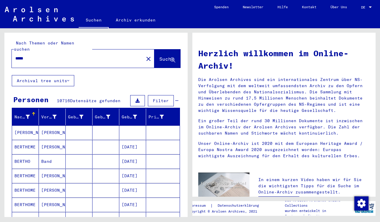
click at [161, 95] on button "Filter" at bounding box center [161, 100] width 26 height 11
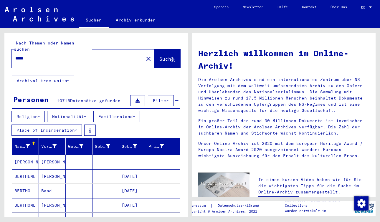
click at [167, 56] on span "Suche" at bounding box center [166, 59] width 15 height 6
click at [70, 75] on button "Archival tree units" at bounding box center [43, 80] width 62 height 11
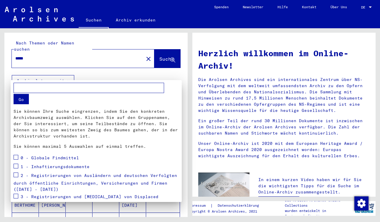
scroll to position [74, 0]
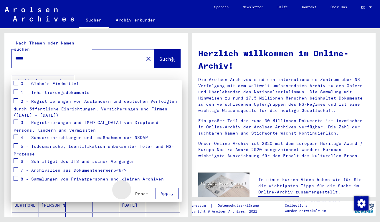
click at [140, 193] on span "Reset" at bounding box center [141, 193] width 13 height 5
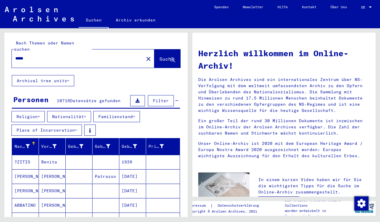
click at [39, 55] on input "*****" at bounding box center [75, 58] width 121 height 6
type input "********"
click at [169, 56] on span "Suche" at bounding box center [166, 59] width 15 height 6
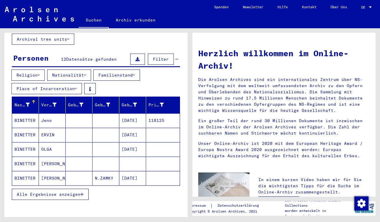
scroll to position [50, 0]
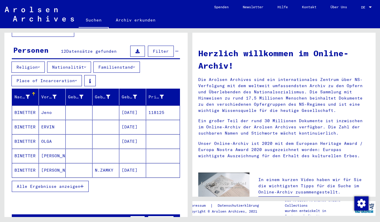
click at [75, 181] on button "Alle Ergebnisse anzeigen" at bounding box center [50, 186] width 77 height 11
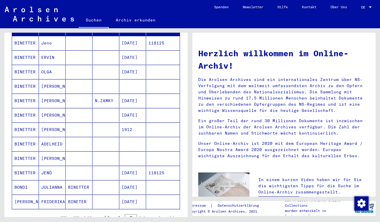
scroll to position [115, 0]
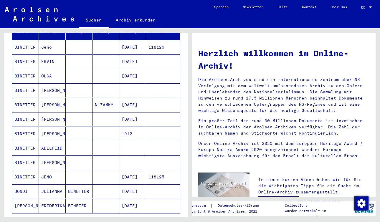
click at [44, 83] on mat-cell "[PERSON_NAME]" at bounding box center [52, 90] width 27 height 14
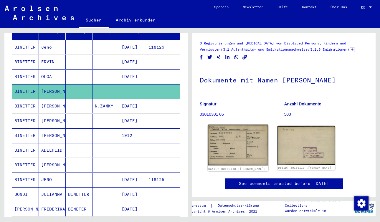
click at [242, 145] on img at bounding box center [238, 145] width 61 height 41
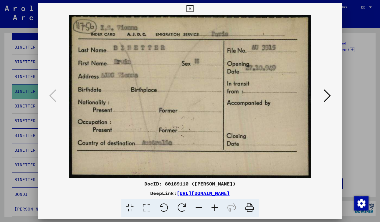
click at [190, 6] on icon at bounding box center [190, 8] width 7 height 7
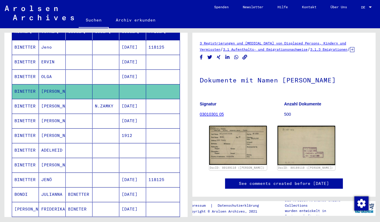
click at [55, 55] on mat-cell "ERVIN" at bounding box center [52, 62] width 27 height 14
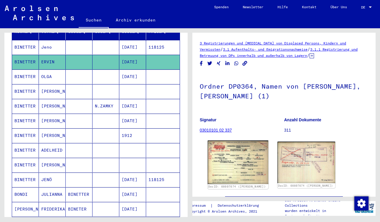
click at [240, 162] on img at bounding box center [238, 163] width 61 height 44
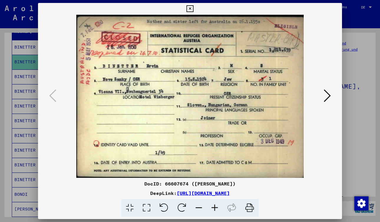
click at [327, 95] on icon at bounding box center [327, 96] width 7 height 14
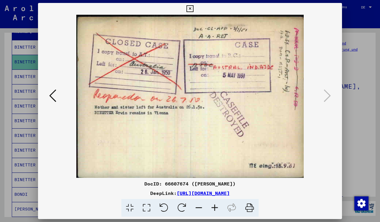
click at [190, 7] on icon at bounding box center [190, 8] width 7 height 7
